Goal: Task Accomplishment & Management: Use online tool/utility

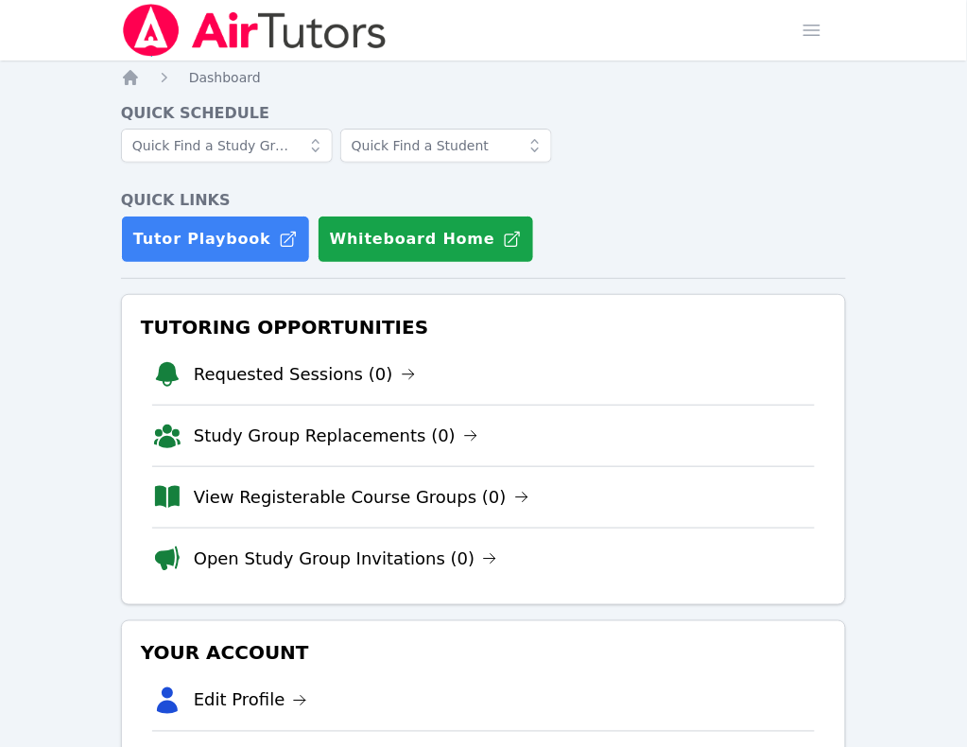
click at [0, 0] on link "Sessions" at bounding box center [0, 0] width 0 height 0
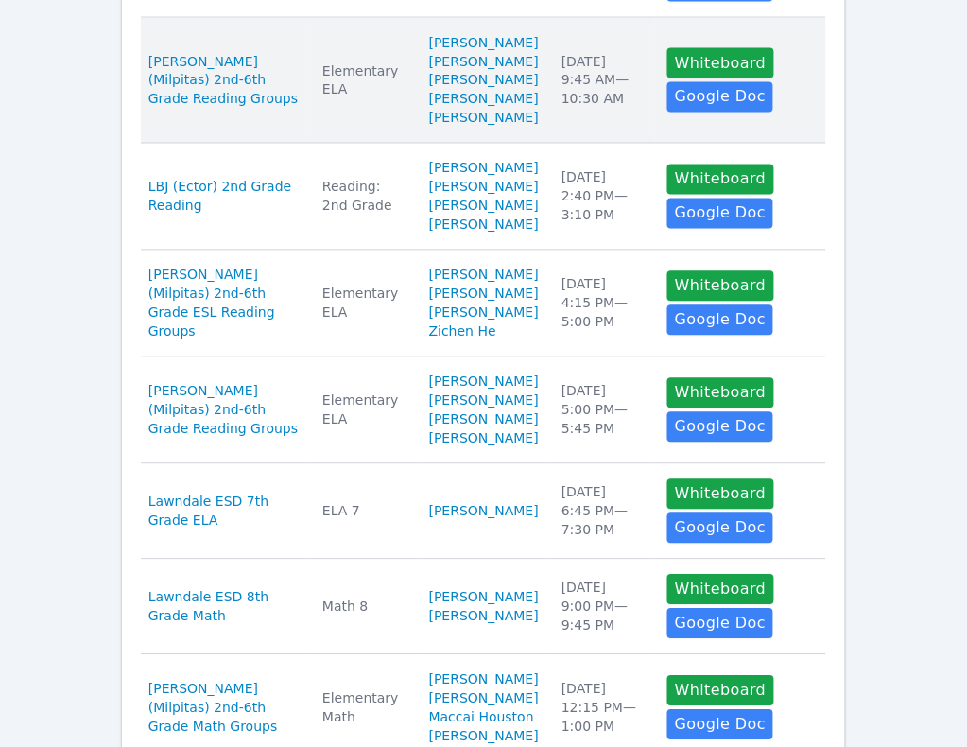
scroll to position [591, 0]
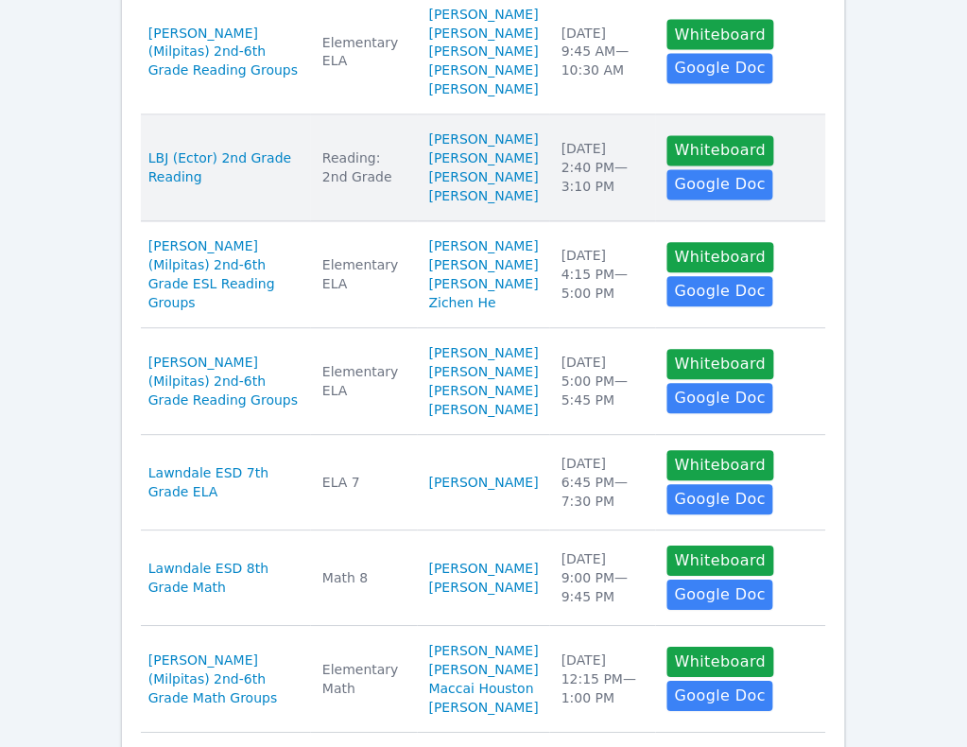
click at [563, 222] on td "Date Tue Oct 7 2:40 PM — 3:10 PM" at bounding box center [603, 168] width 106 height 107
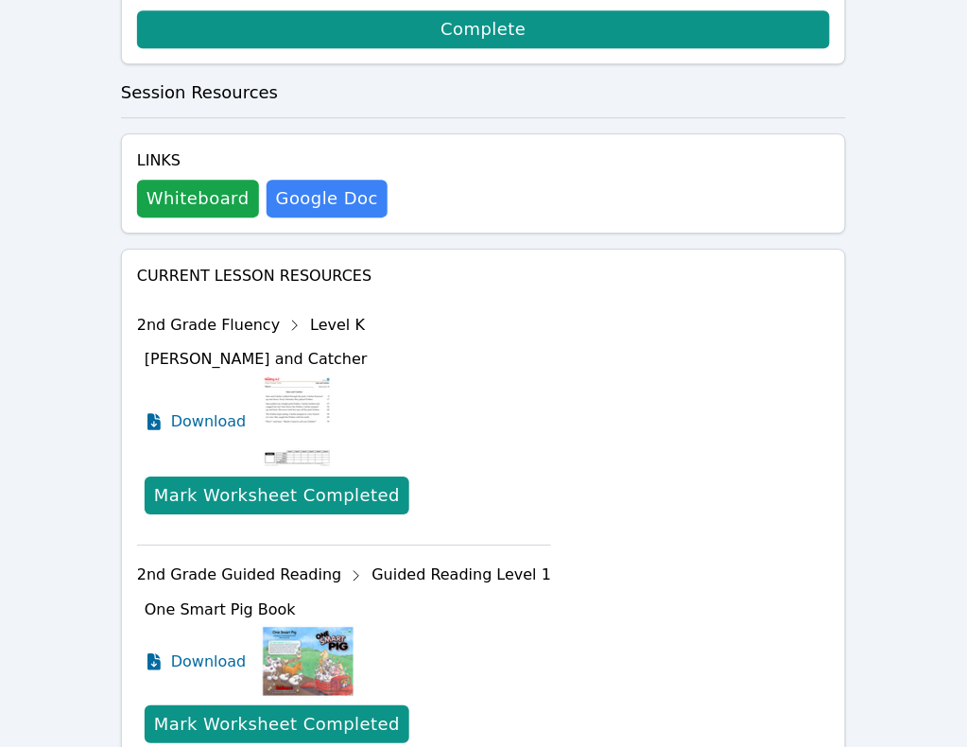
scroll to position [923, 0]
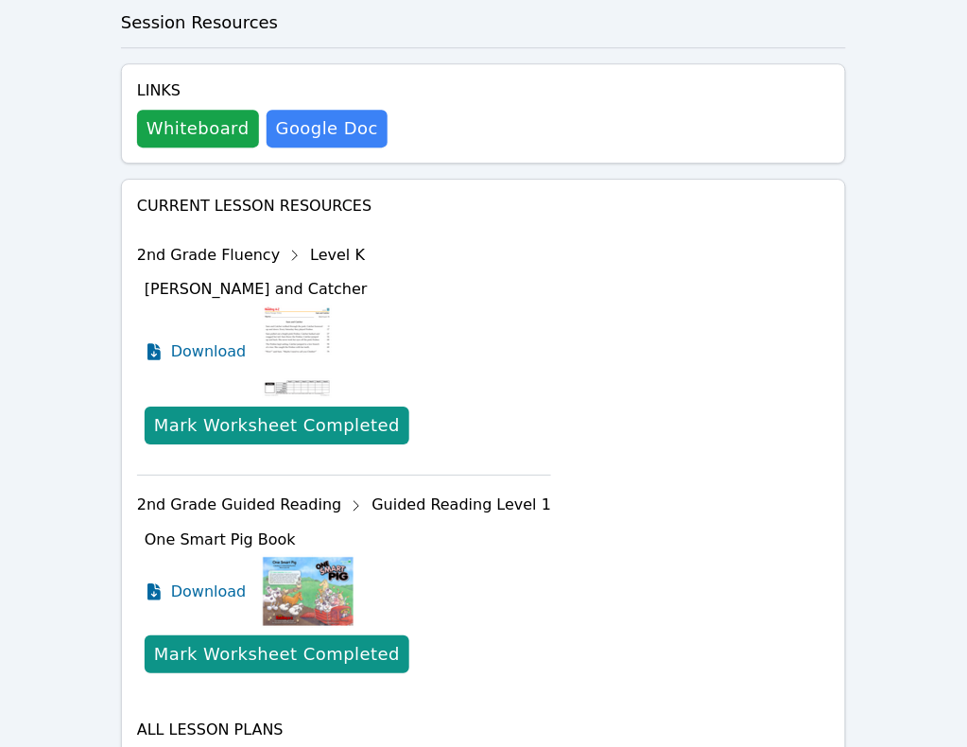
scroll to position [1003, 0]
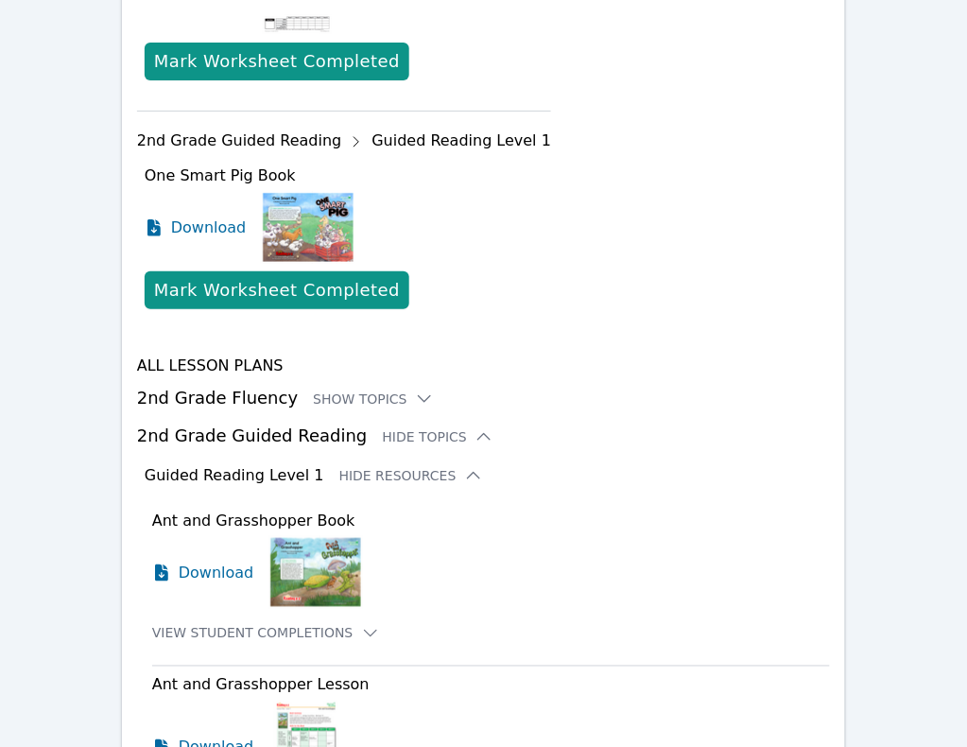
scroll to position [1121, 0]
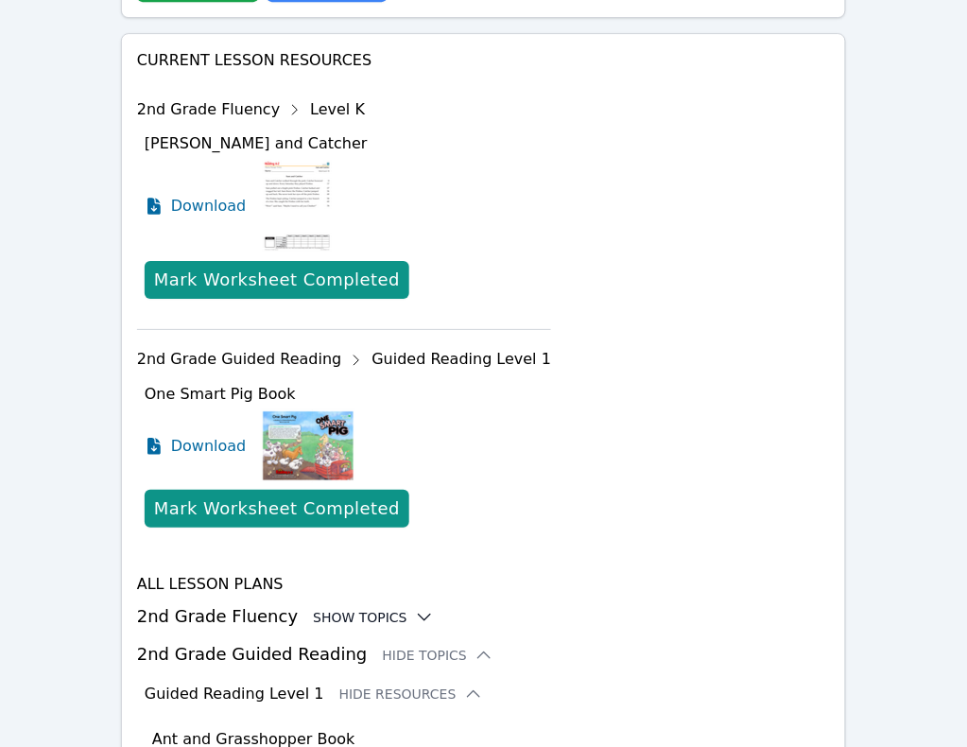
click at [356, 608] on div "Show Topics" at bounding box center [373, 617] width 121 height 19
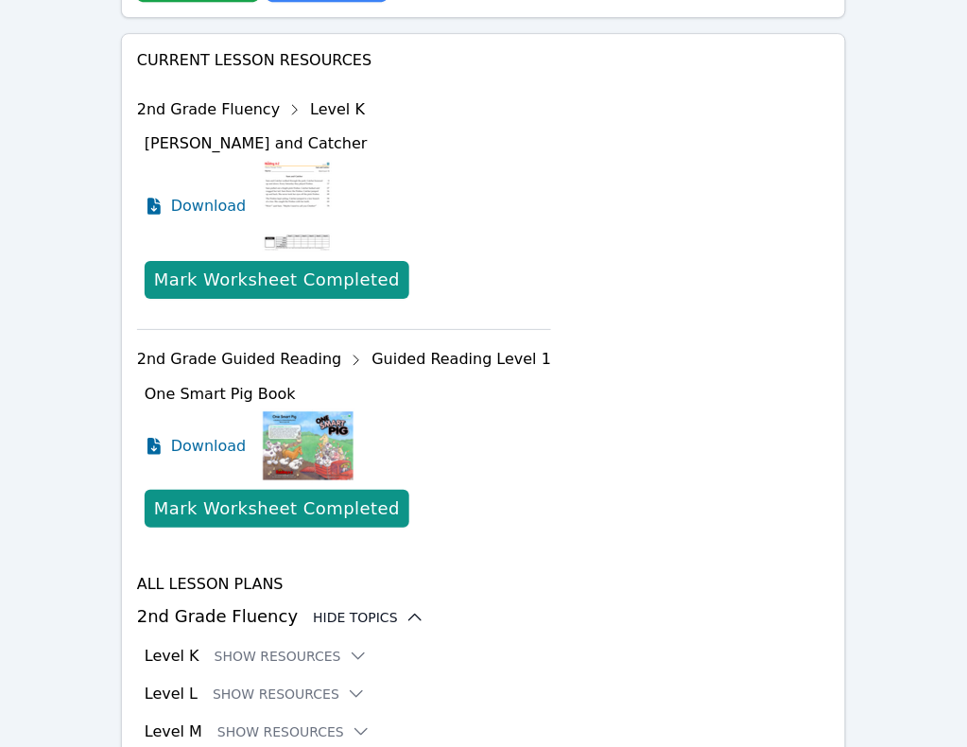
click at [357, 608] on div "Hide Topics" at bounding box center [369, 617] width 112 height 19
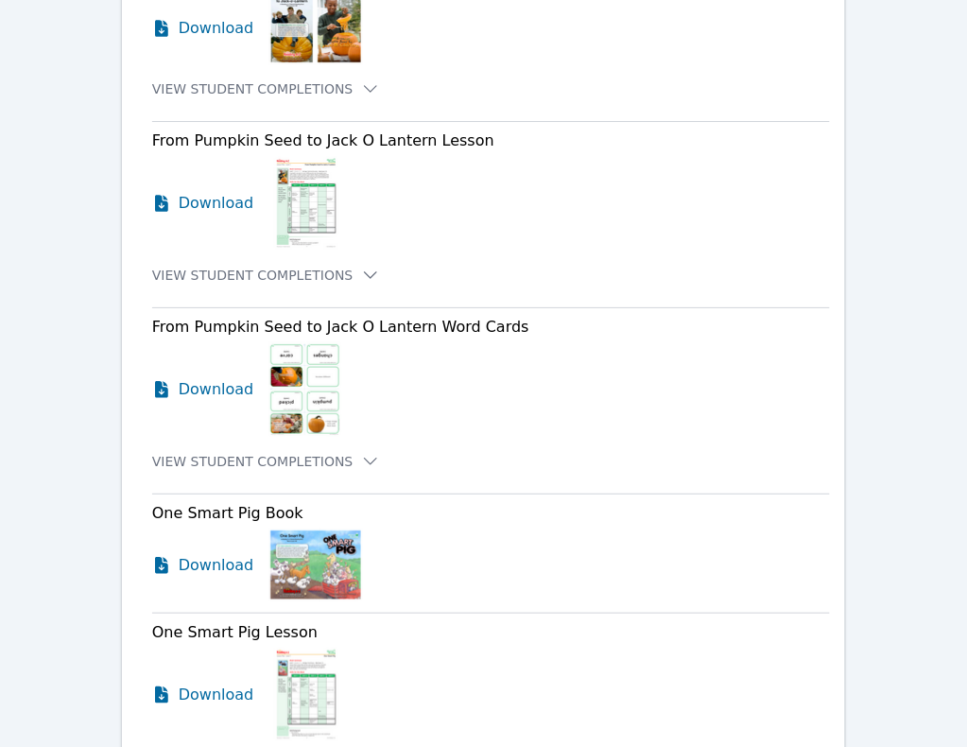
scroll to position [2538, 0]
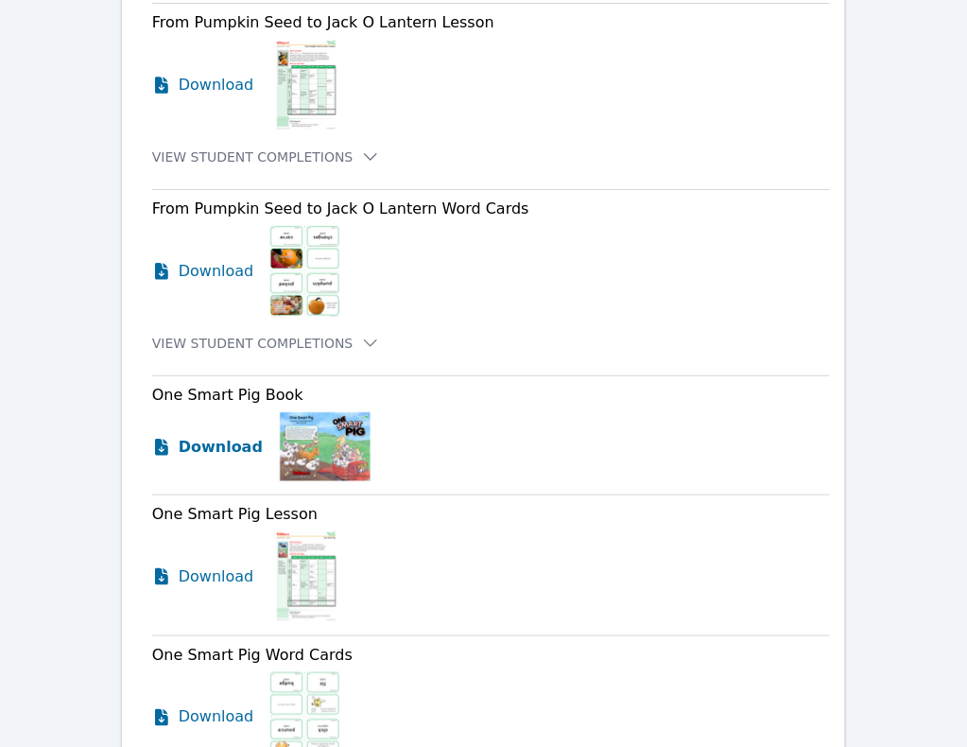
click at [192, 436] on span "Download" at bounding box center [221, 447] width 84 height 23
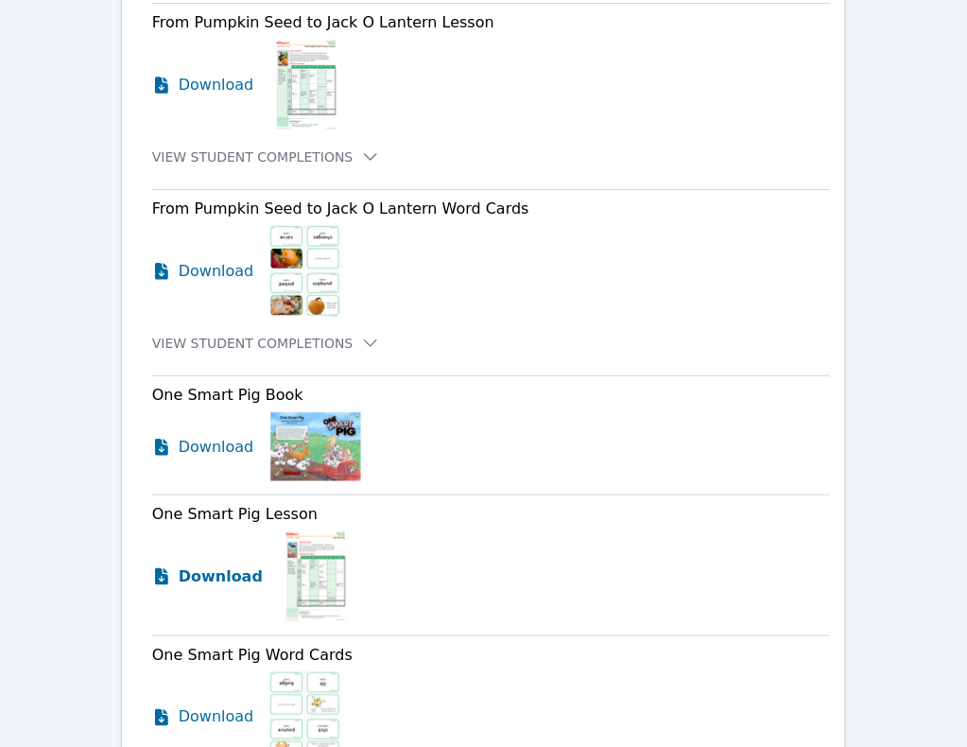
click at [217, 565] on span "Download" at bounding box center [221, 576] width 84 height 23
click at [206, 706] on span "Download" at bounding box center [221, 717] width 84 height 23
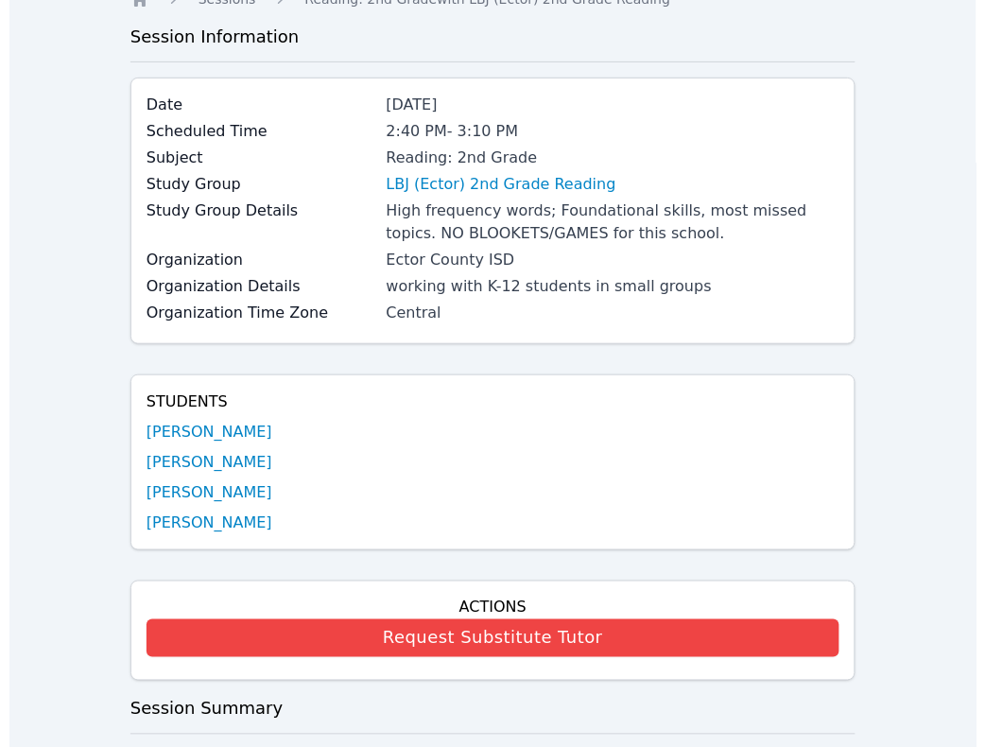
scroll to position [354, 0]
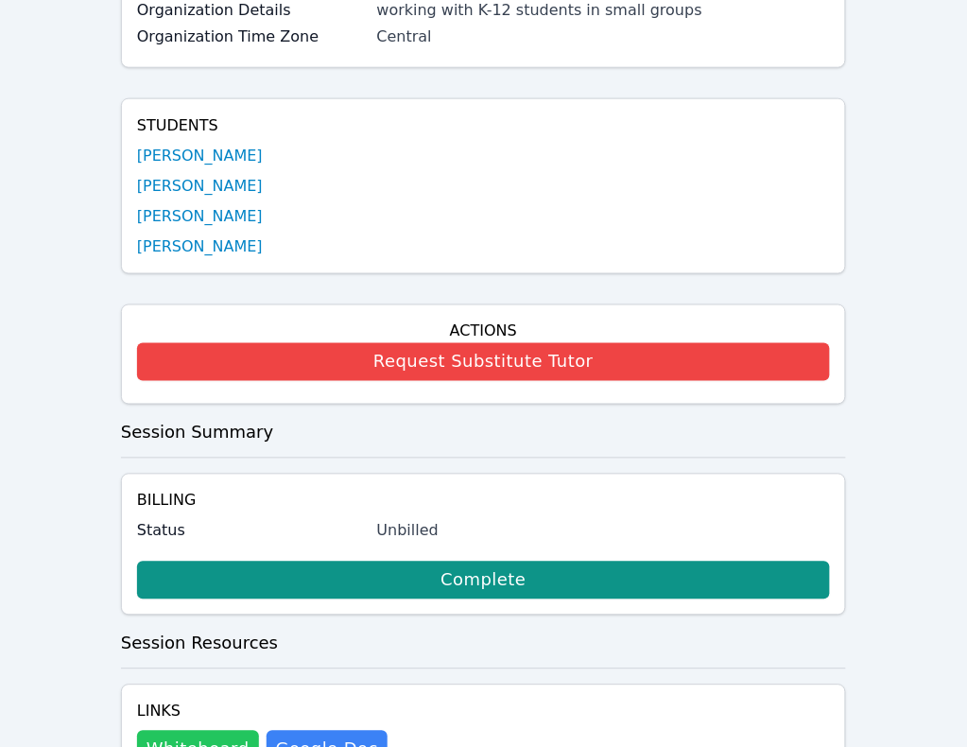
click at [213, 730] on button "Whiteboard" at bounding box center [198, 749] width 122 height 38
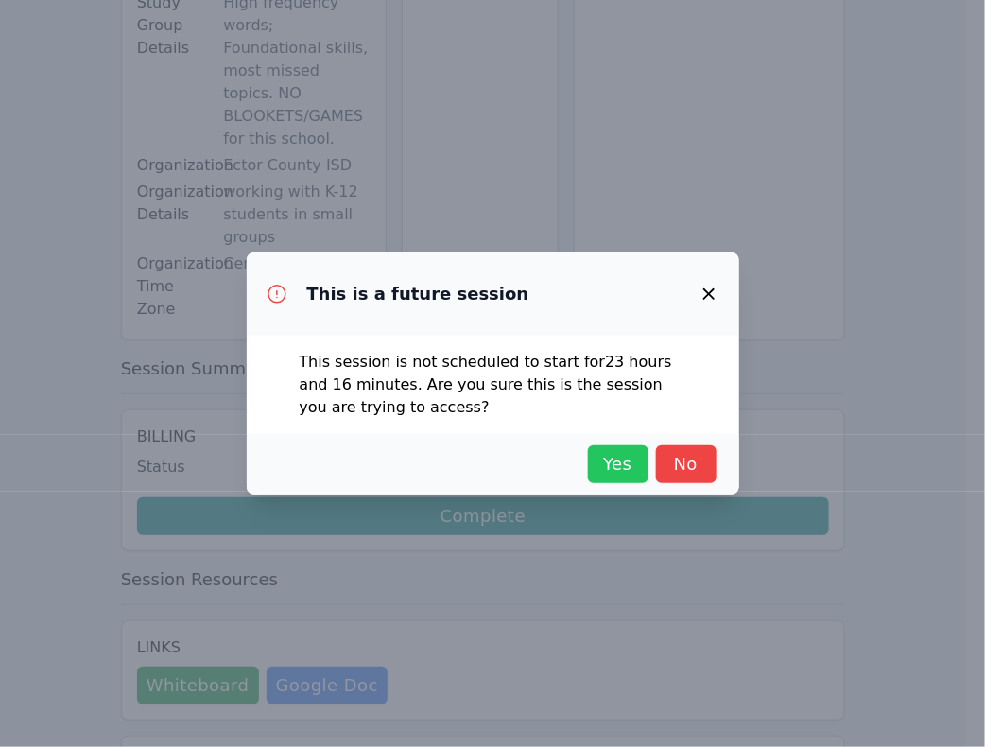
click at [611, 445] on button "Yes" at bounding box center [618, 464] width 60 height 38
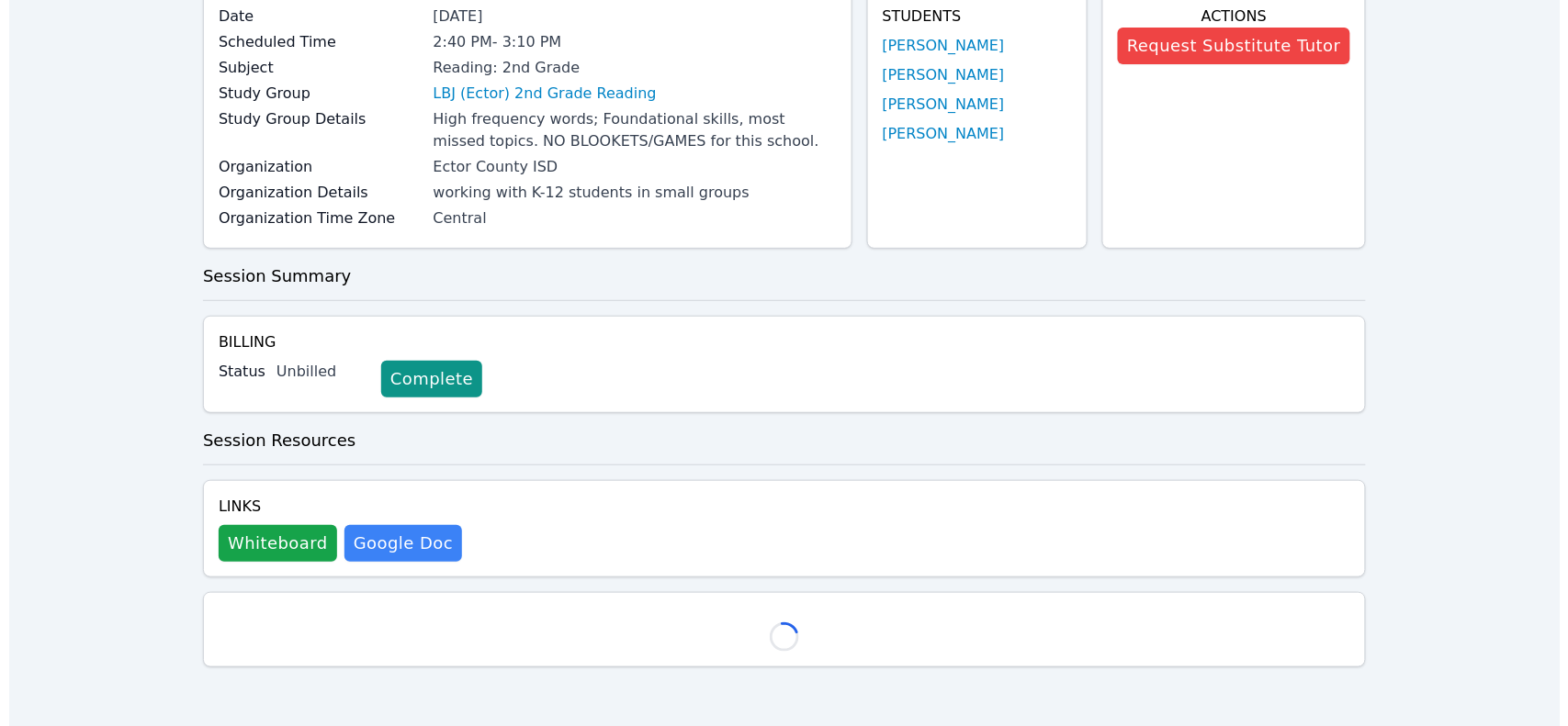
scroll to position [171, 0]
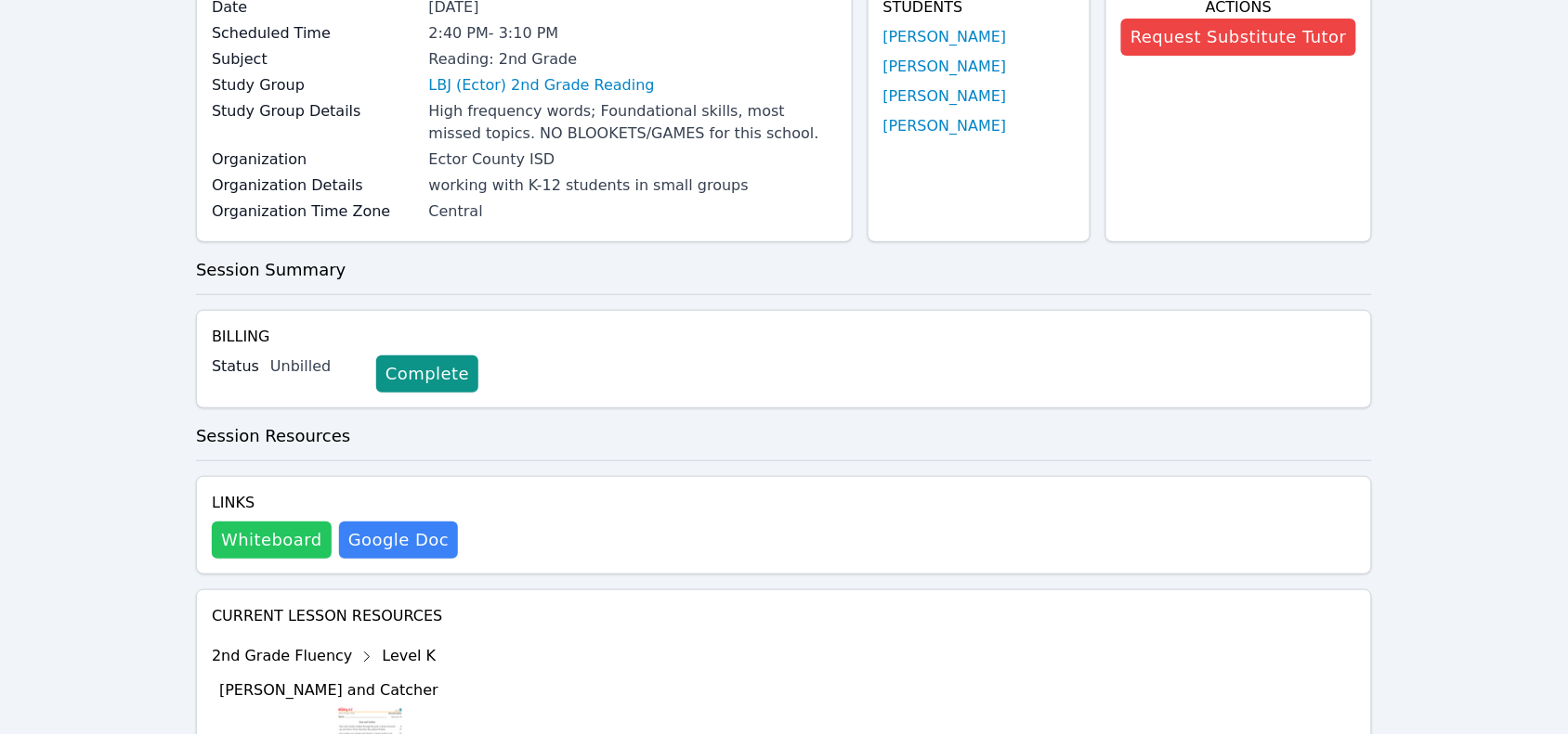
click at [261, 549] on button "Whiteboard" at bounding box center [271, 540] width 120 height 37
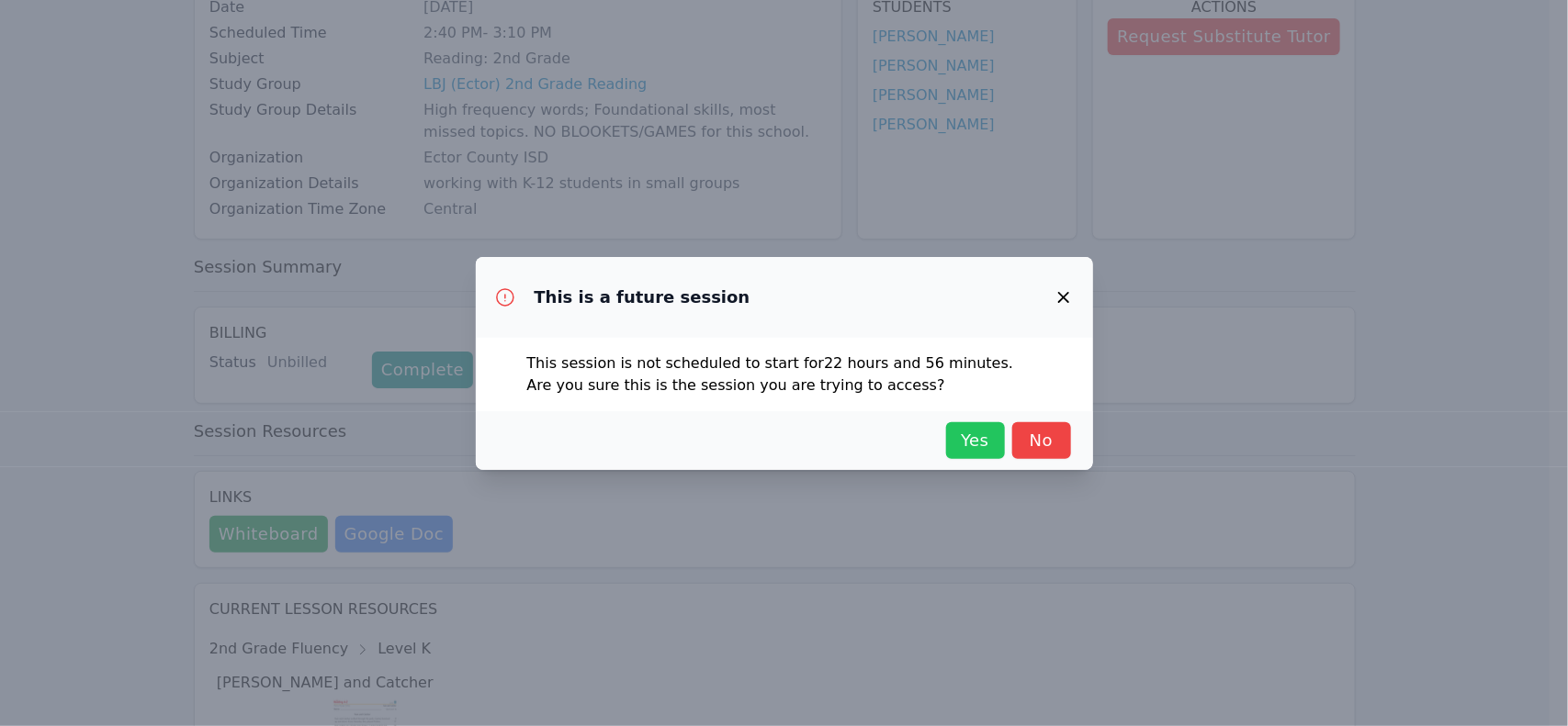
click at [997, 442] on button "Yes" at bounding box center [975, 441] width 58 height 37
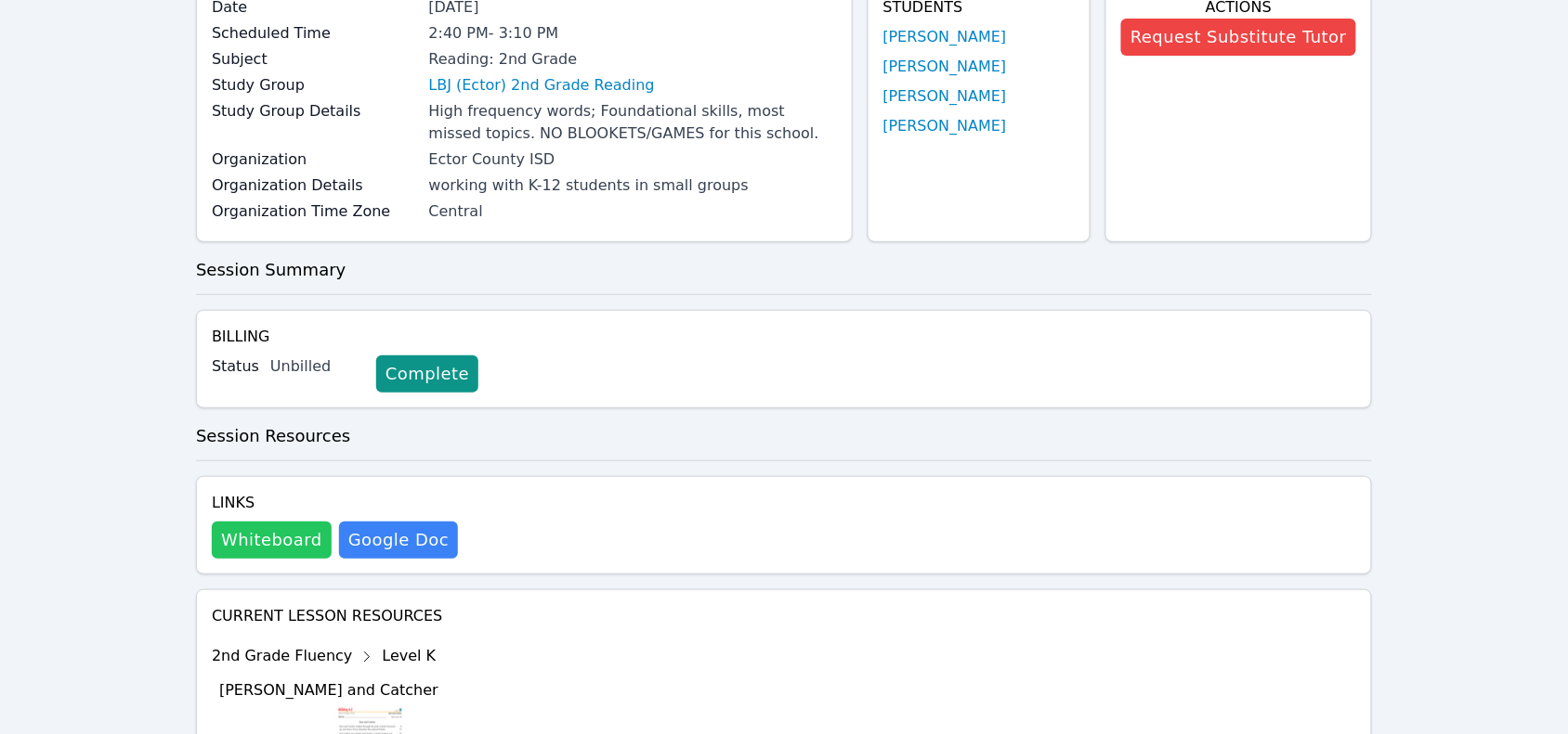
click at [258, 549] on button "Whiteboard" at bounding box center [271, 540] width 120 height 37
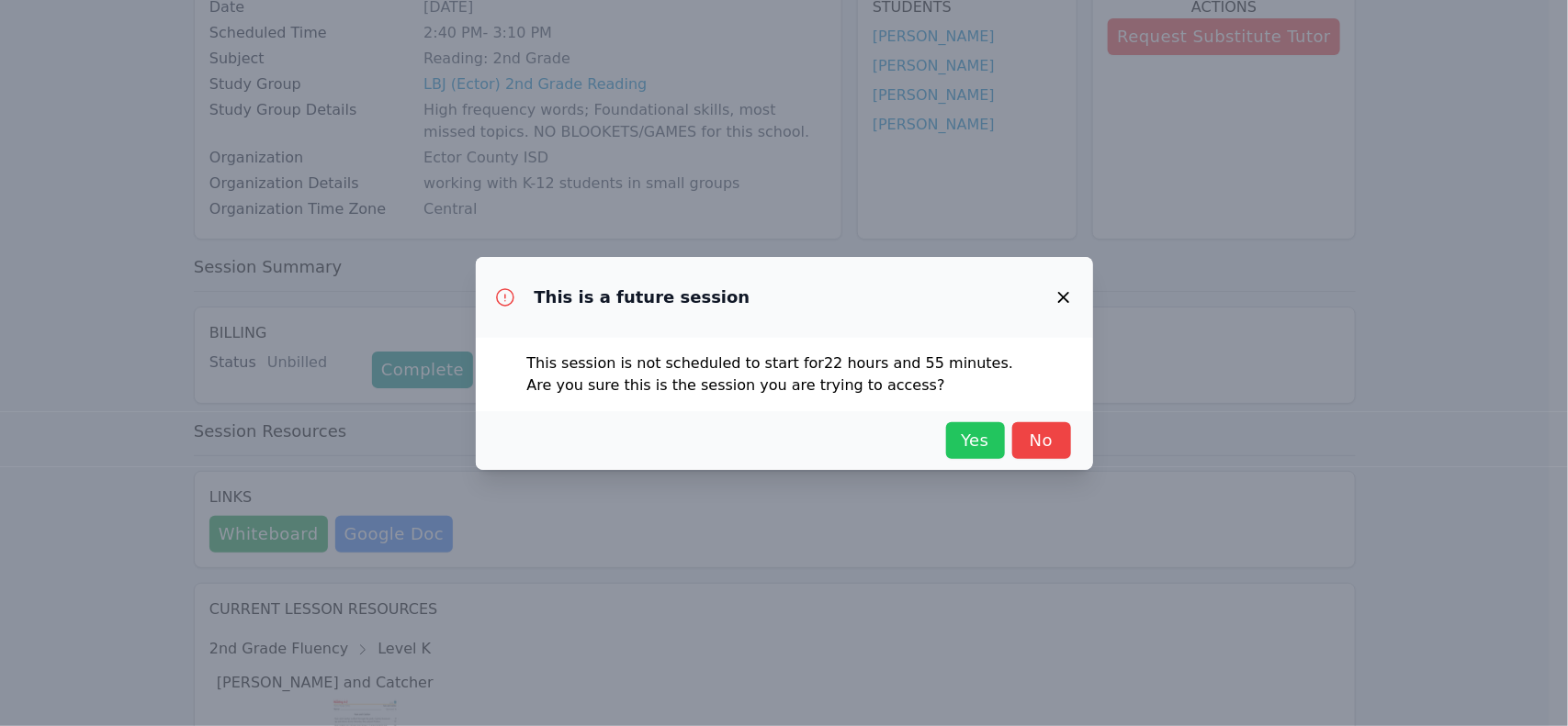
click at [981, 451] on span "Yes" at bounding box center [976, 440] width 41 height 25
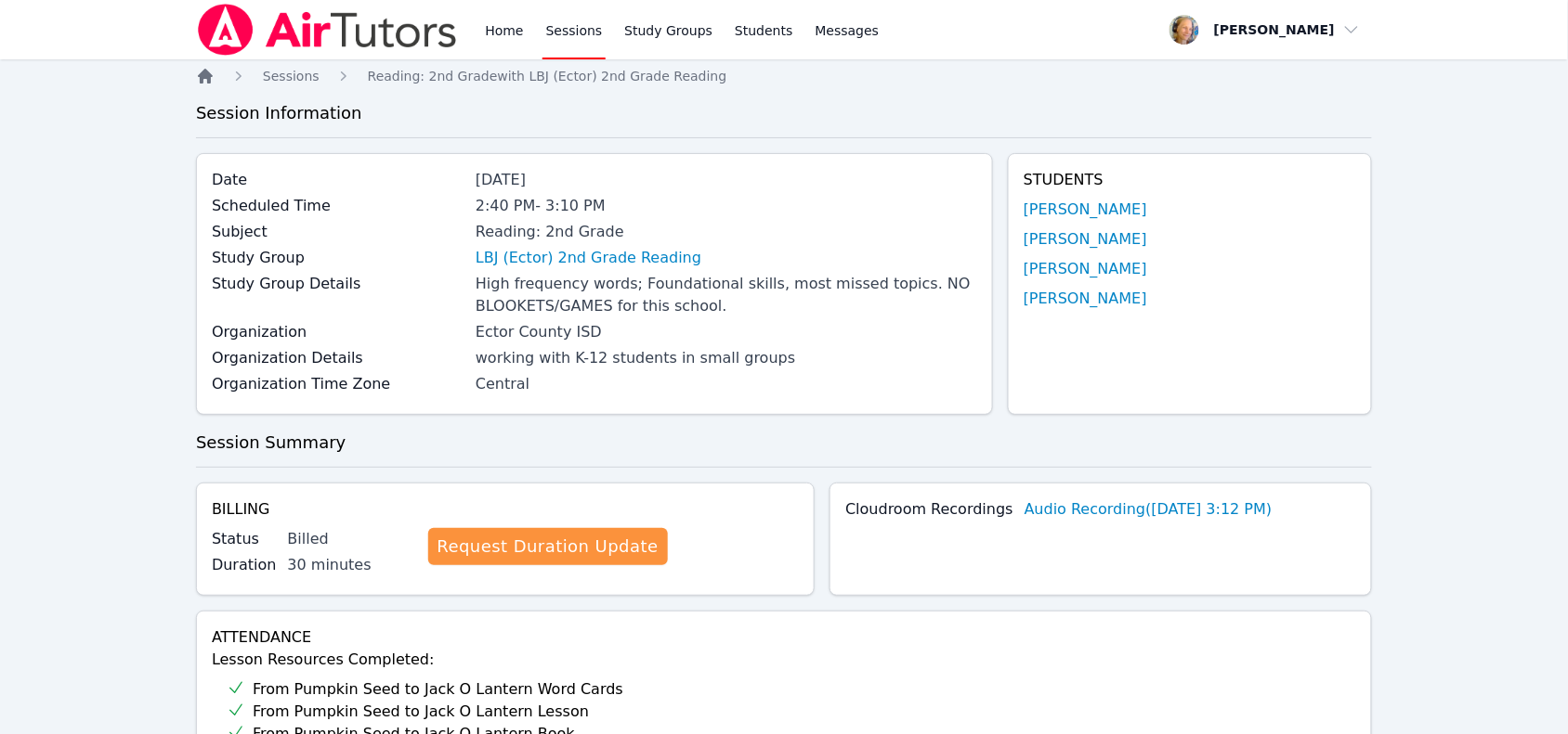
click at [201, 76] on icon "Breadcrumb" at bounding box center [204, 76] width 15 height 15
